Goal: Check status

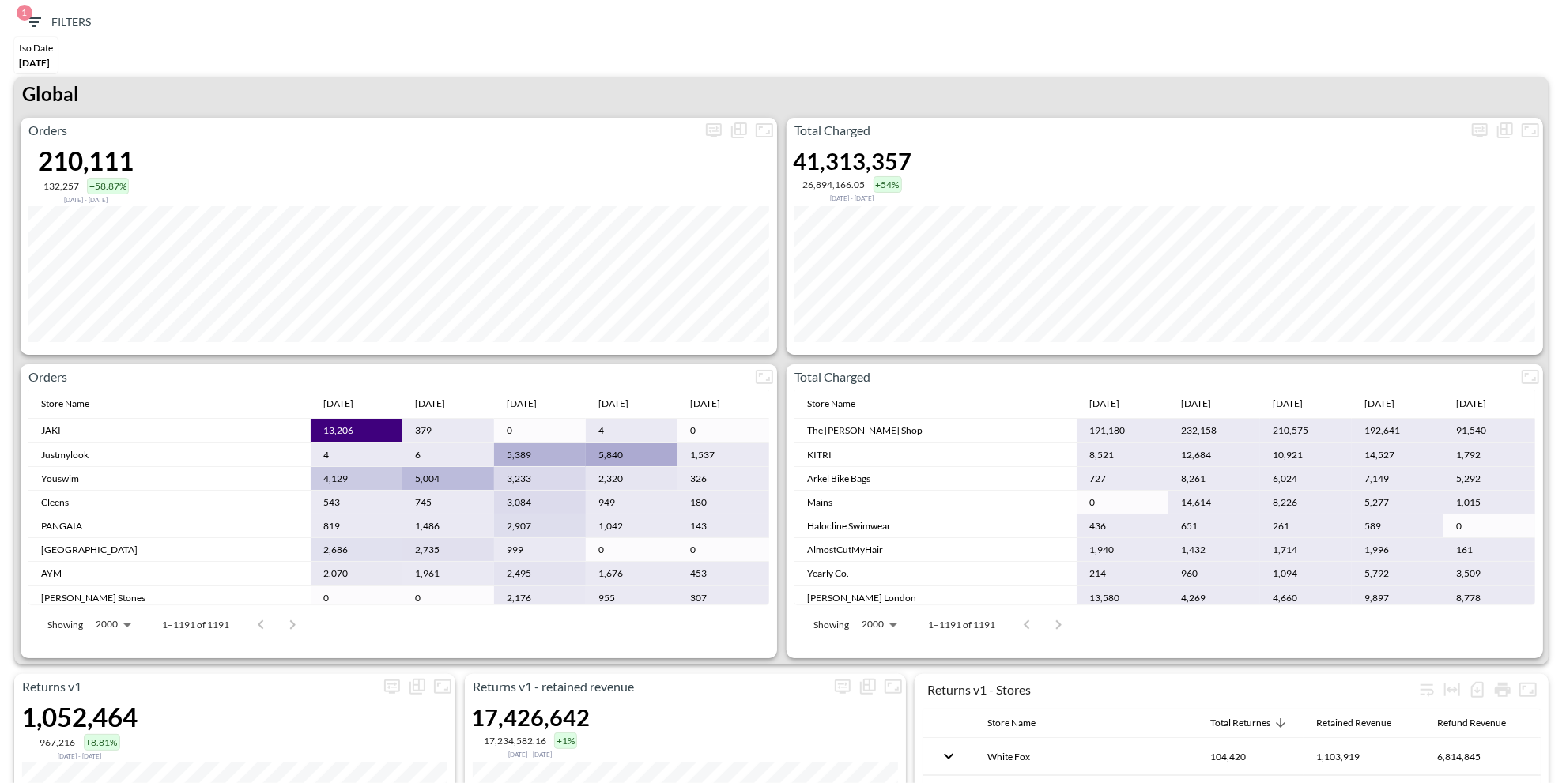
scroll to position [159, 0]
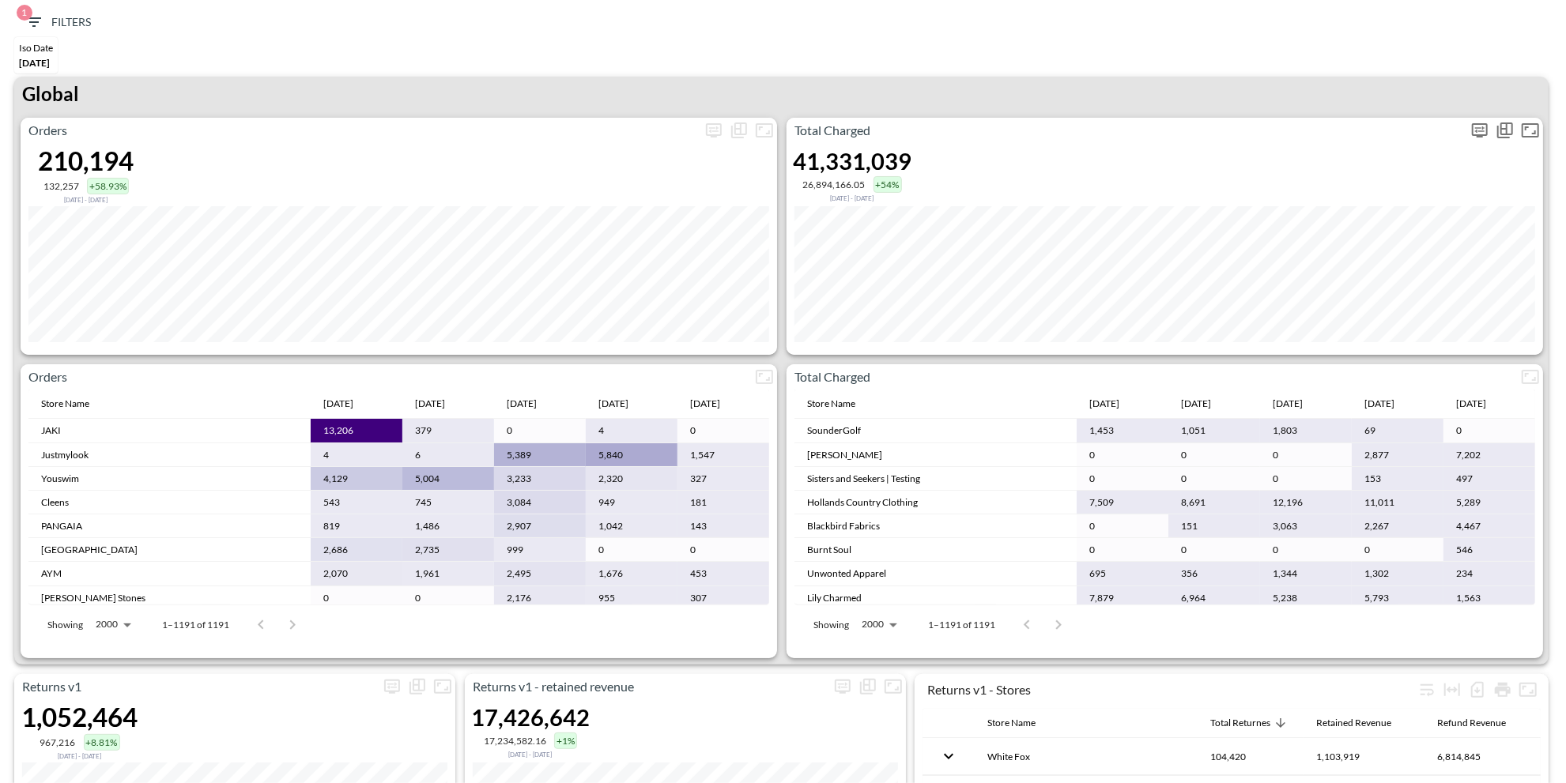
click at [1486, 130] on icon "more" at bounding box center [1480, 130] width 16 height 14
click at [1361, 269] on body "BI.P.EYE, Interactive Analytics Dashboards 1 Filters Iso Date May 01, 2025 Retu…" at bounding box center [783, 391] width 1566 height 783
click at [1341, 281] on li "Days" at bounding box center [1346, 290] width 79 height 24
type input "Days"
click at [1226, 108] on div at bounding box center [783, 391] width 1566 height 783
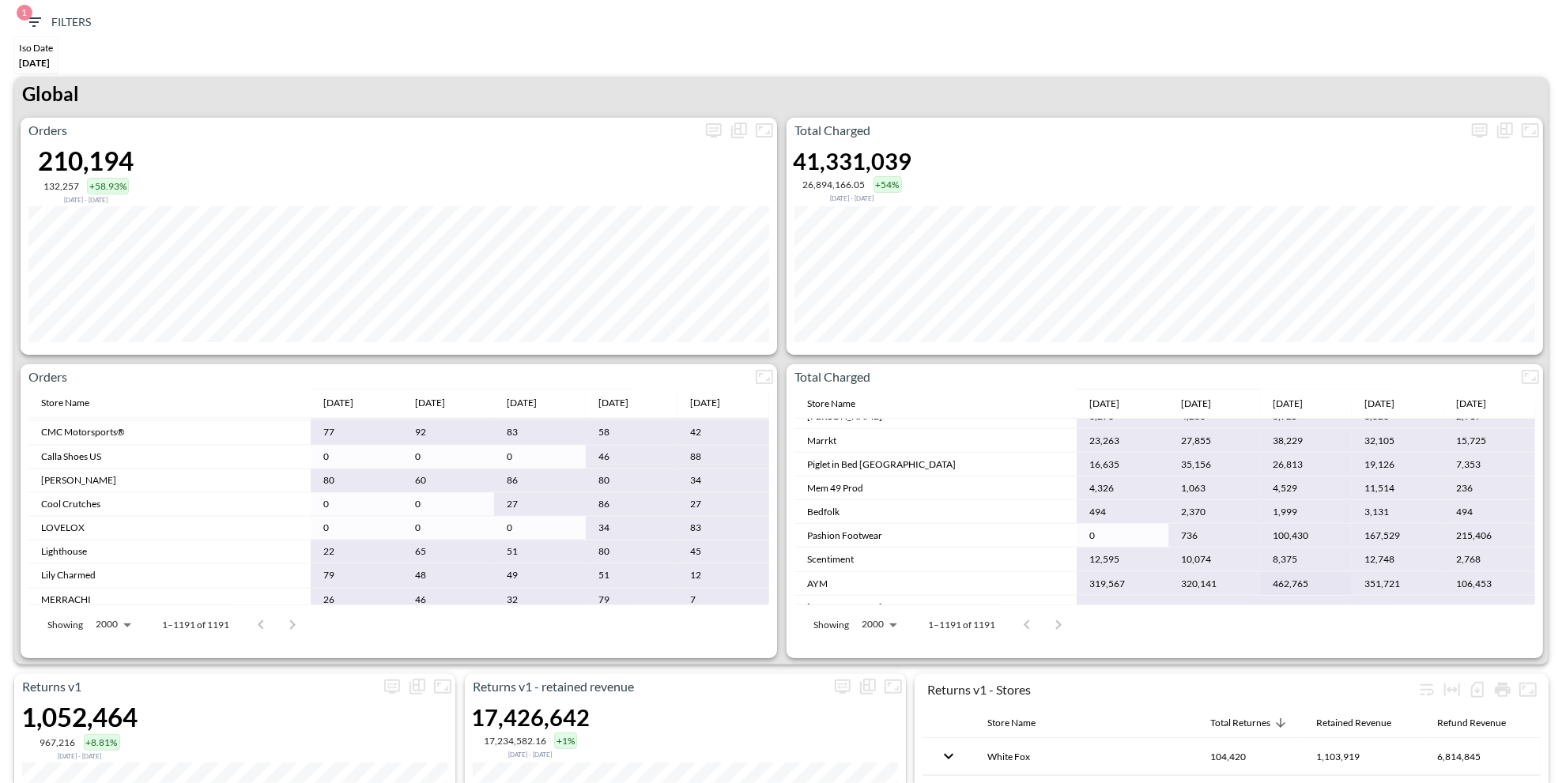
scroll to position [1234, 0]
